Goal: Navigation & Orientation: Understand site structure

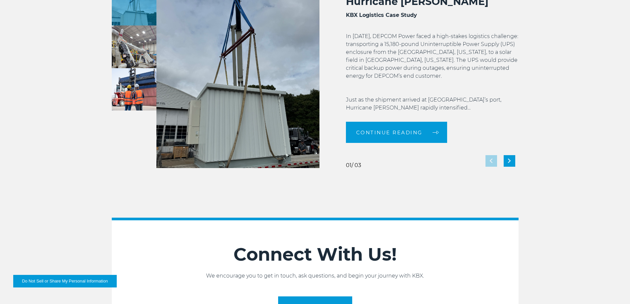
scroll to position [1475, 0]
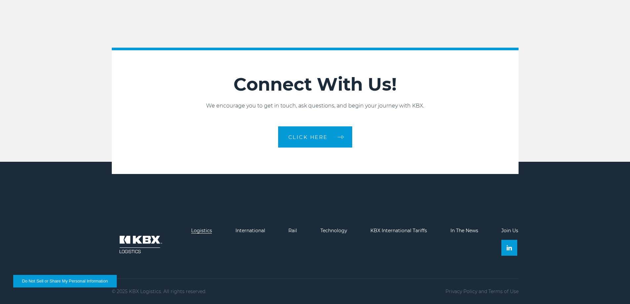
click at [207, 232] on link "Logistics" at bounding box center [201, 231] width 21 height 6
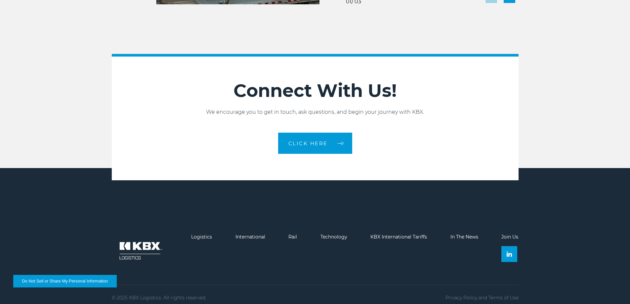
scroll to position [1475, 0]
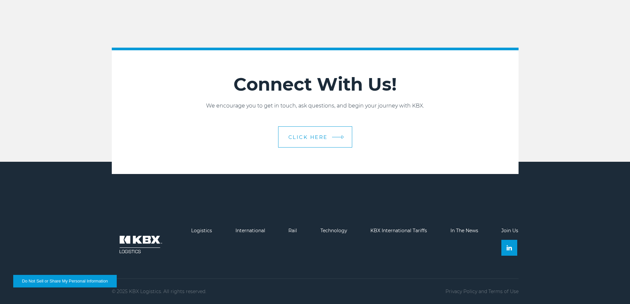
click at [314, 138] on span "CLICK HERE" at bounding box center [307, 137] width 39 height 5
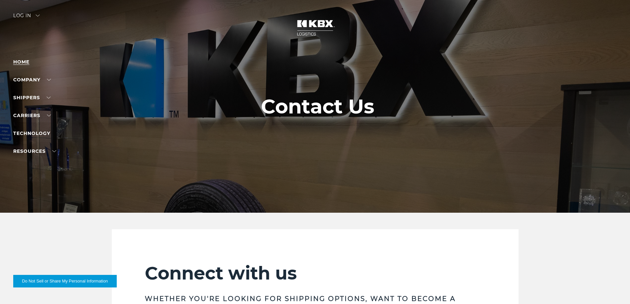
click at [24, 62] on link "Home" at bounding box center [21, 62] width 16 height 6
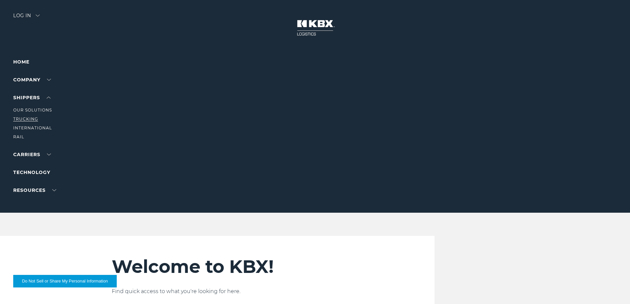
click at [27, 118] on link "Trucking" at bounding box center [25, 118] width 25 height 5
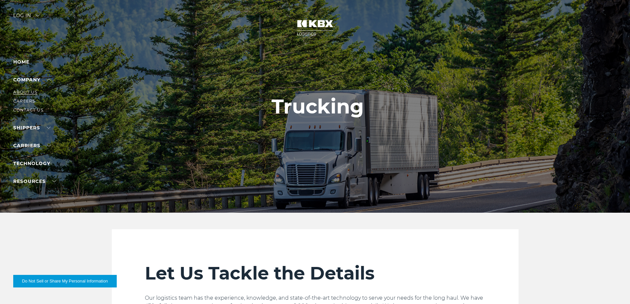
click at [26, 91] on link "About Us" at bounding box center [25, 92] width 24 height 5
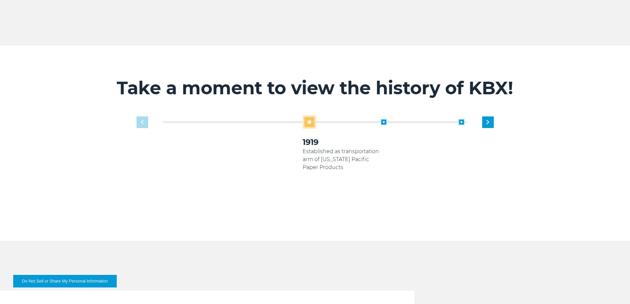
scroll to position [463, 0]
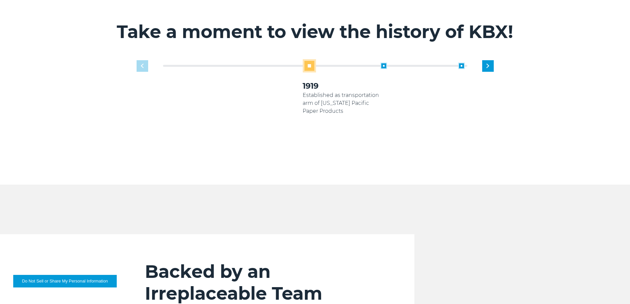
click at [145, 60] on div "1919 Established as transportation arm of [US_STATE] Pacific Paper Products 200…" at bounding box center [315, 112] width 364 height 106
click at [384, 63] on span at bounding box center [383, 66] width 7 height 7
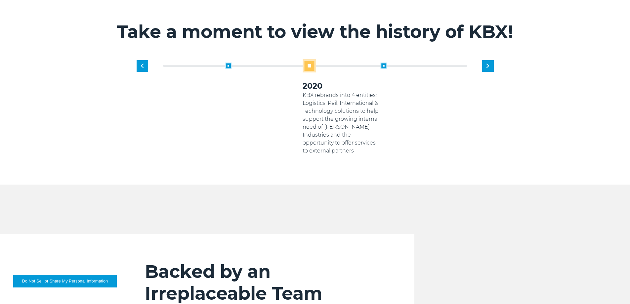
click at [384, 63] on span at bounding box center [383, 66] width 7 height 7
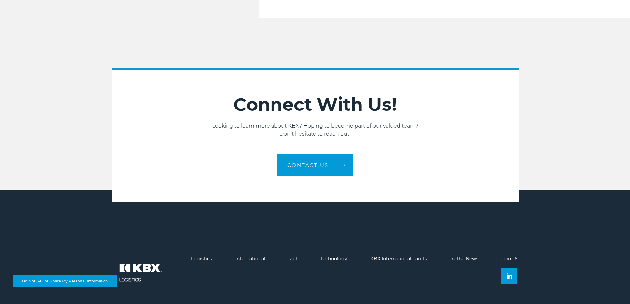
scroll to position [1120, 0]
